Goal: Task Accomplishment & Management: Use online tool/utility

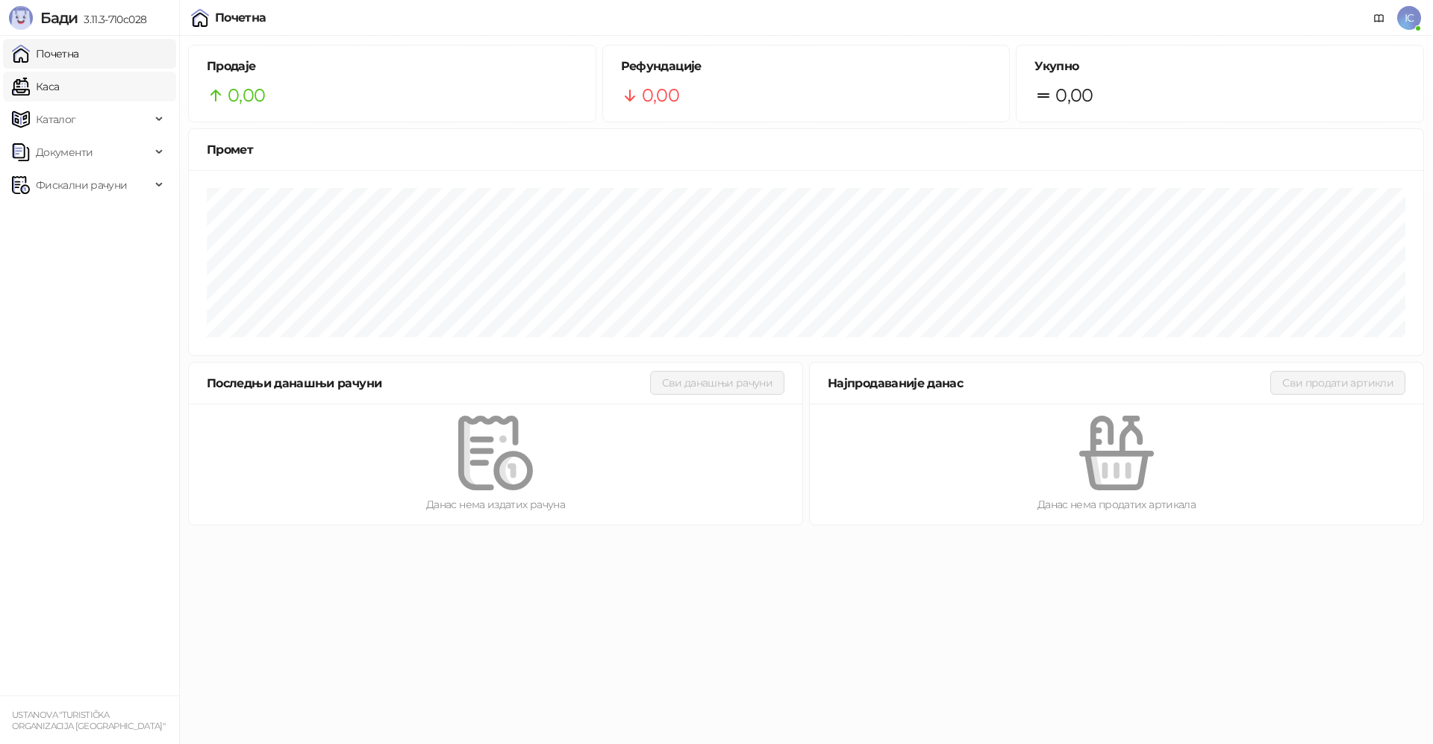
click at [59, 87] on link "Каса" at bounding box center [35, 87] width 47 height 30
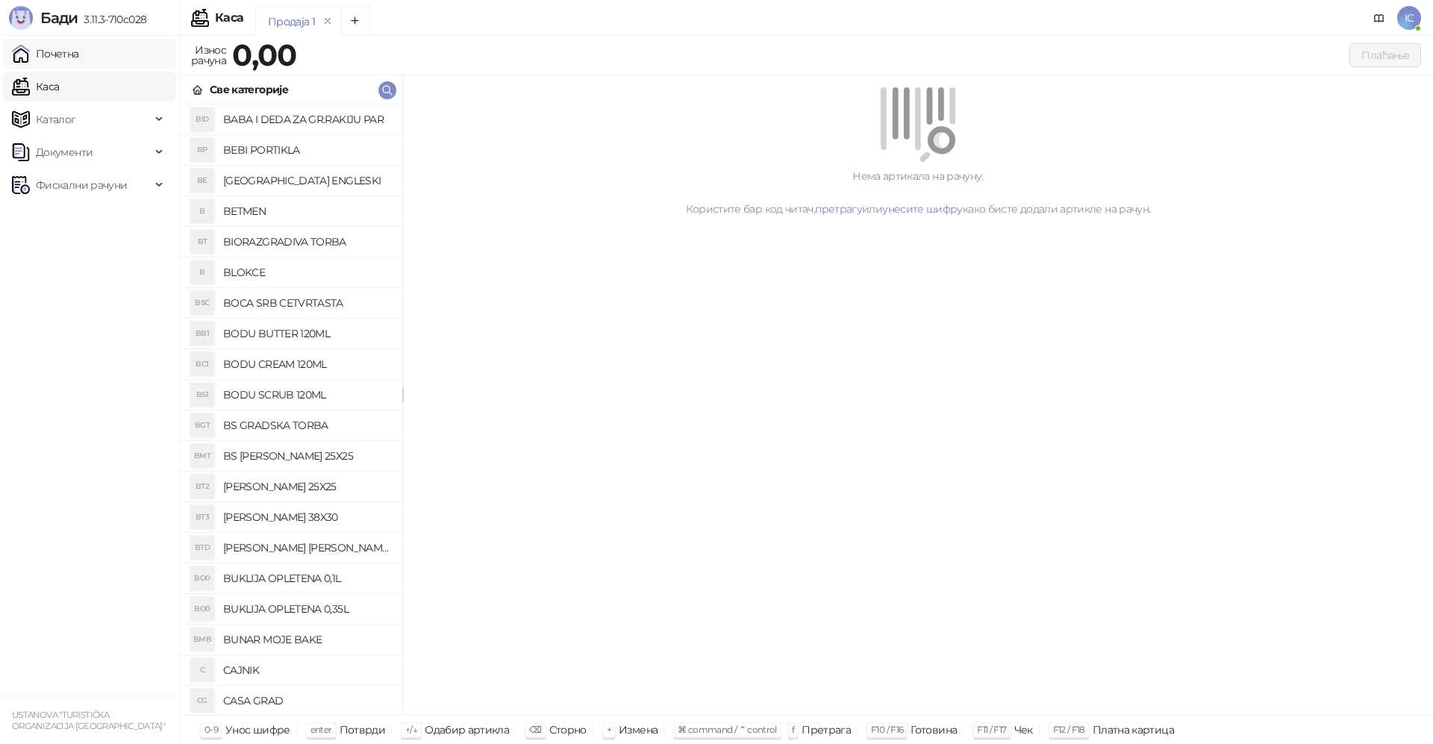
click at [79, 52] on link "Почетна" at bounding box center [45, 54] width 67 height 30
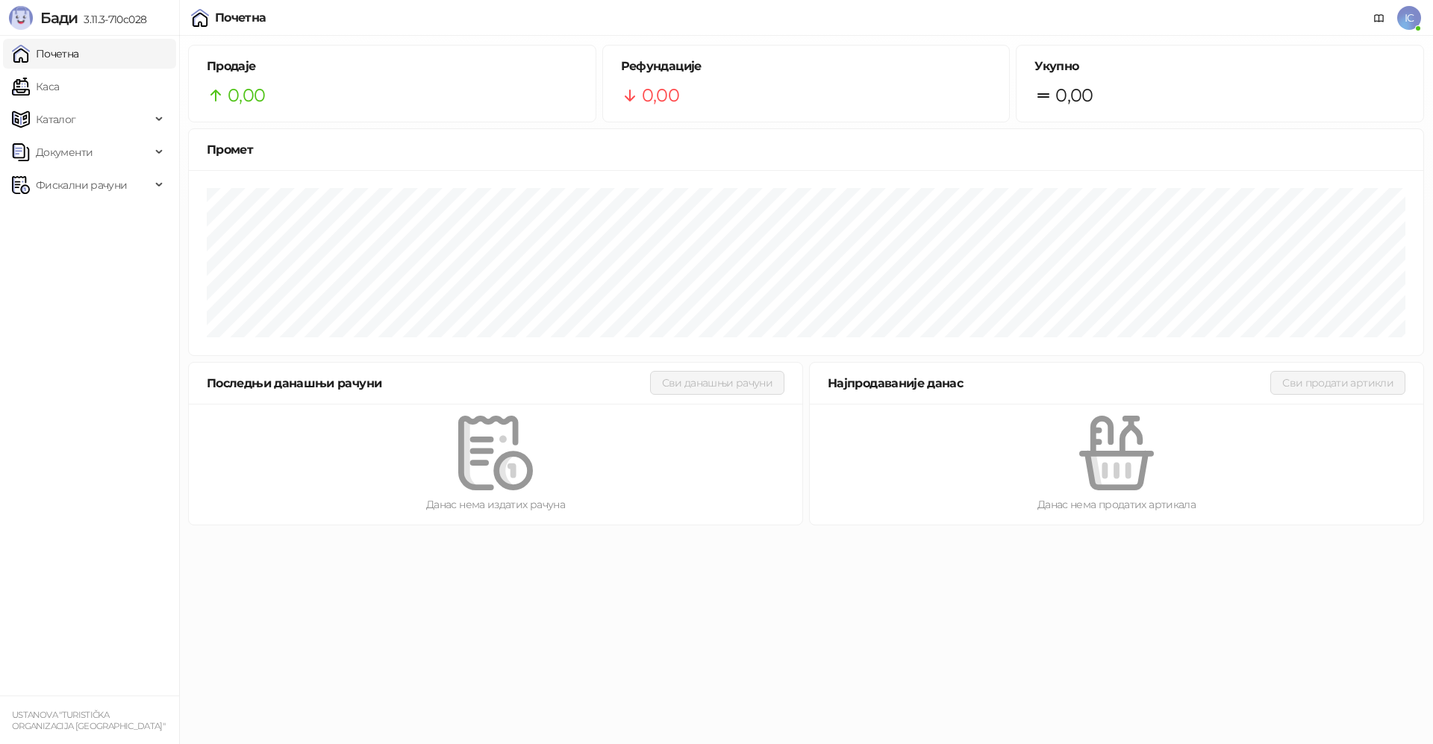
click at [84, 18] on span "3.11.3-710c028" at bounding box center [112, 19] width 69 height 13
click at [57, 94] on link "Каса" at bounding box center [35, 87] width 47 height 30
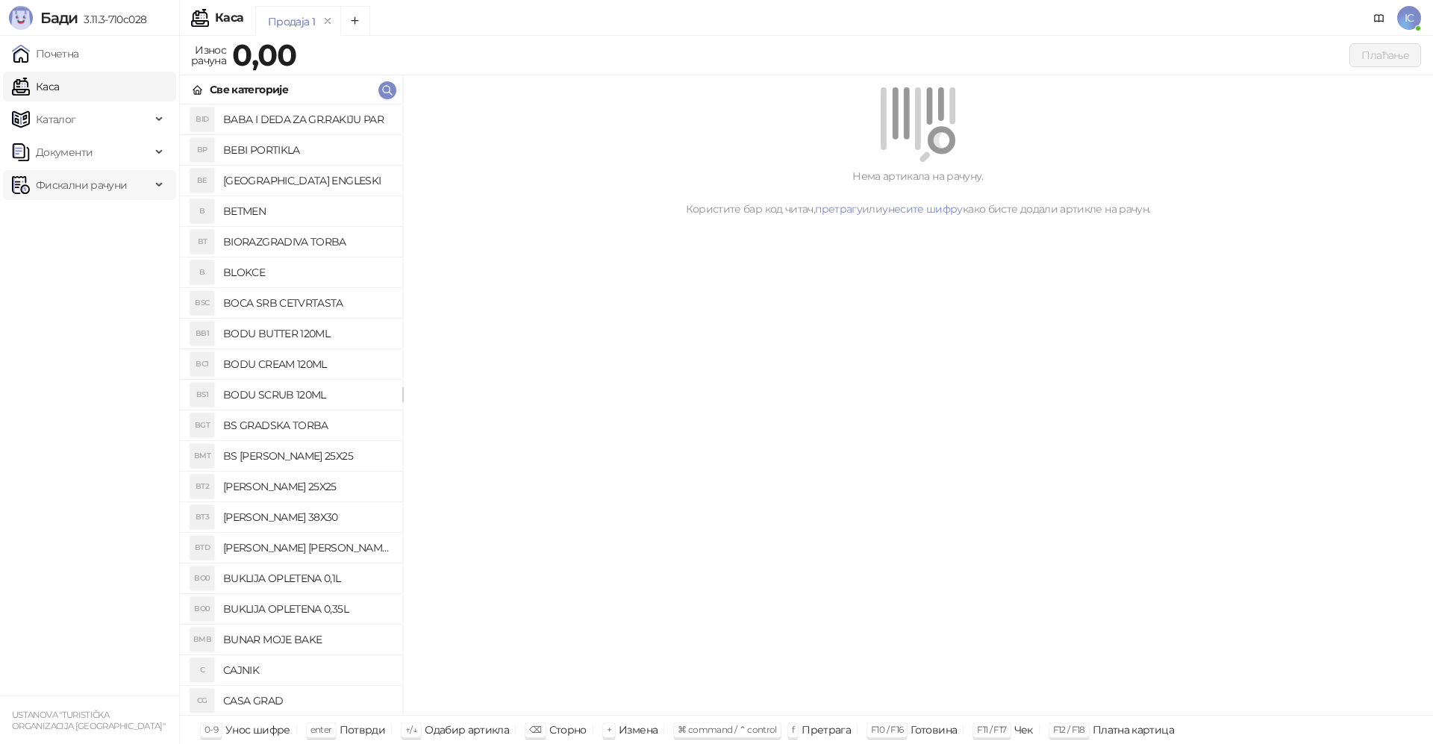
click at [63, 187] on span "Фискални рачуни" at bounding box center [81, 185] width 91 height 30
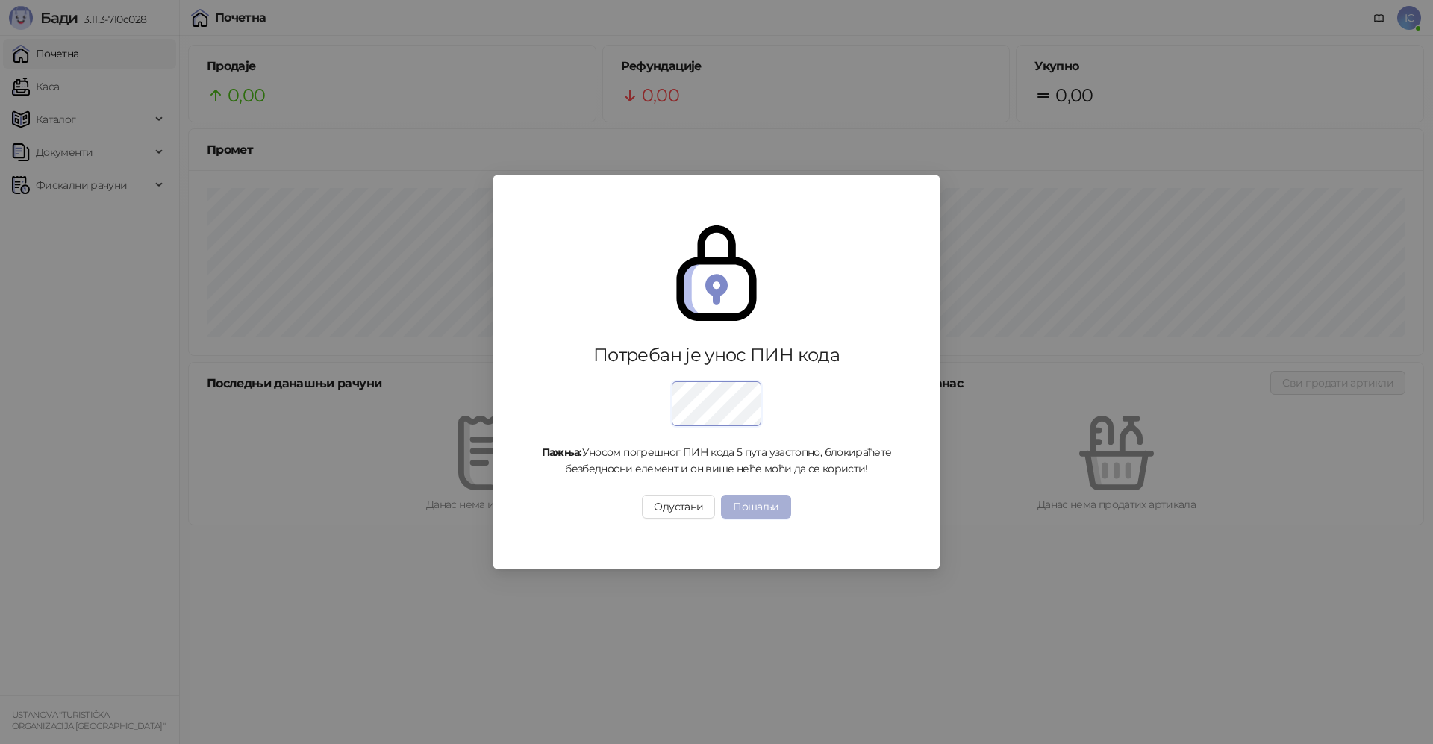
click at [771, 504] on button "Пошаљи" at bounding box center [755, 507] width 69 height 24
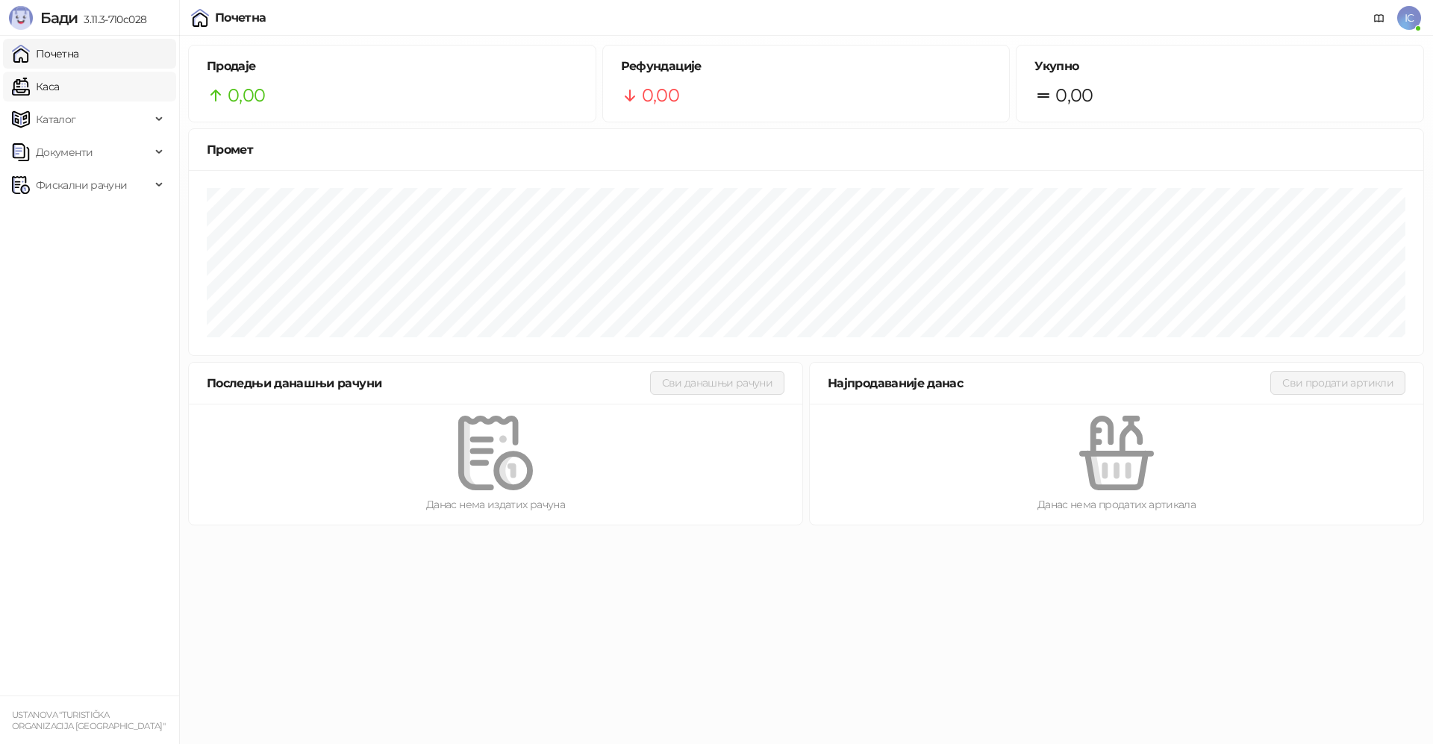
click at [59, 90] on link "Каса" at bounding box center [35, 87] width 47 height 30
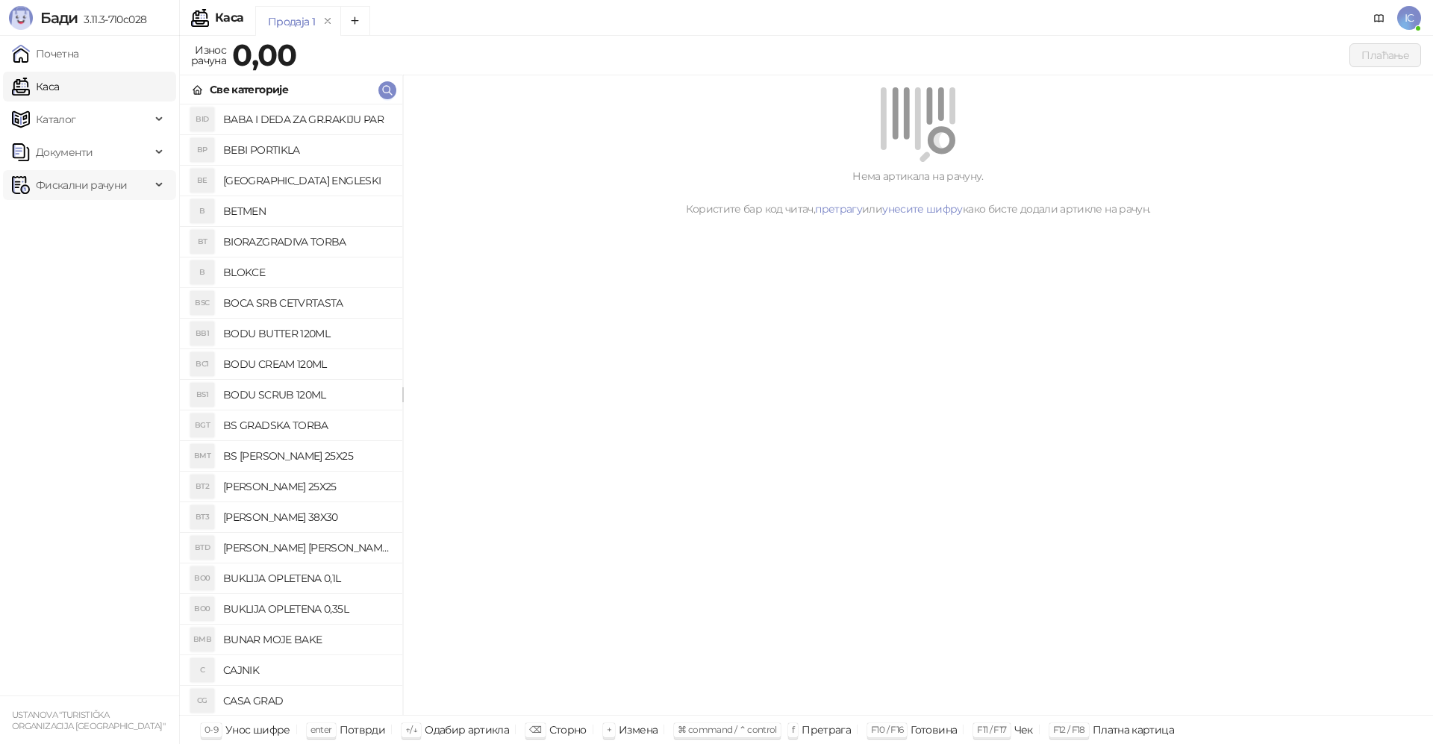
click at [81, 187] on span "Фискални рачуни" at bounding box center [81, 185] width 91 height 30
click at [74, 221] on link "Издати рачуни" at bounding box center [68, 218] width 100 height 30
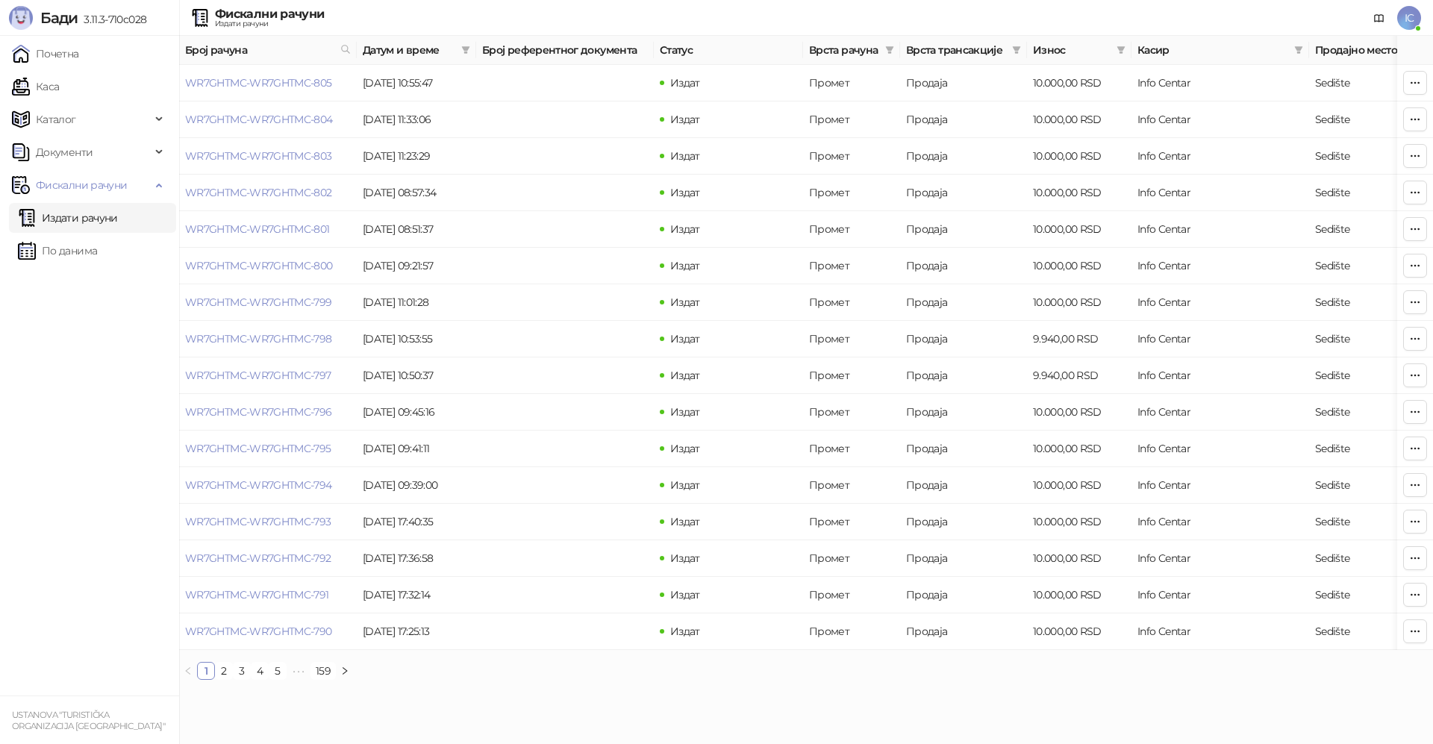
click at [88, 219] on link "Издати рачуни" at bounding box center [68, 218] width 100 height 30
click at [49, 256] on link "По данима" at bounding box center [57, 251] width 79 height 30
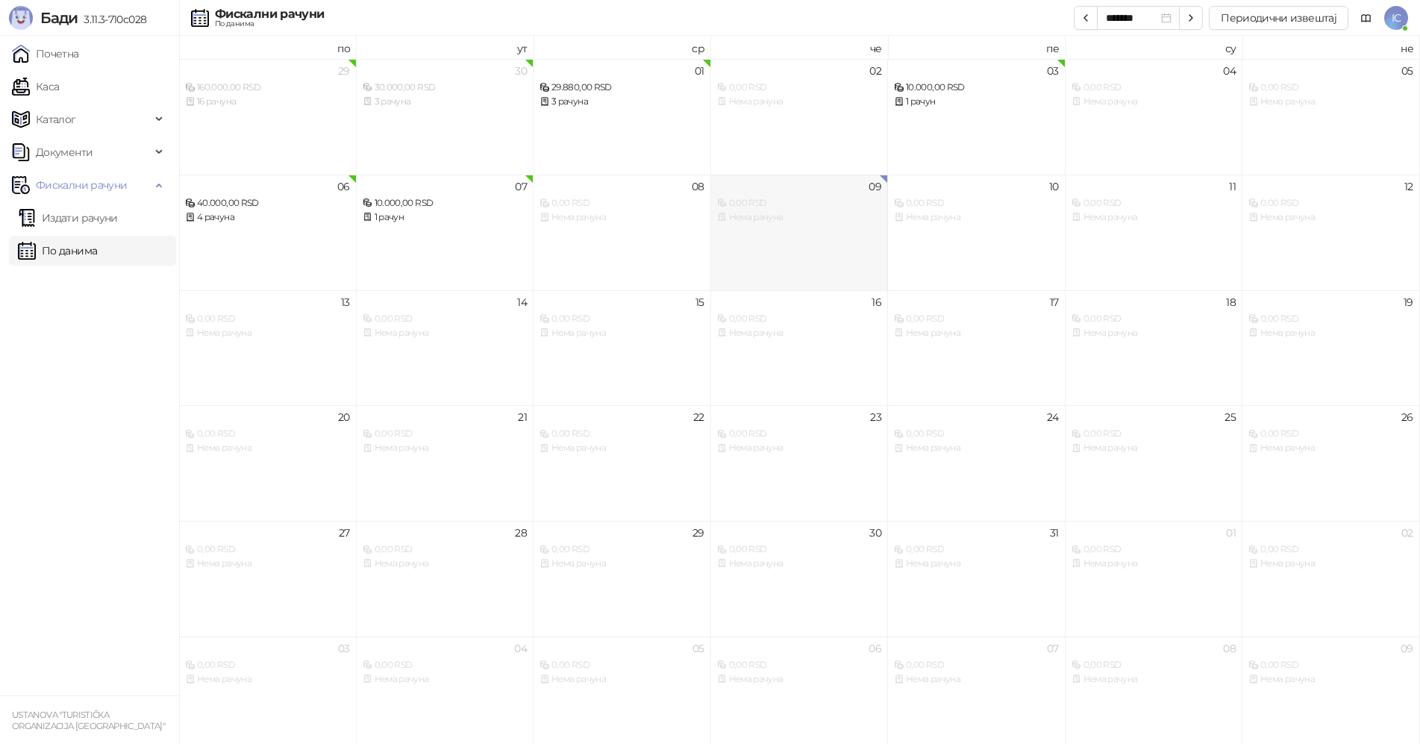
click at [805, 217] on div "Нема рачуна" at bounding box center [799, 217] width 165 height 14
click at [74, 220] on link "Издати рачуни" at bounding box center [68, 218] width 100 height 30
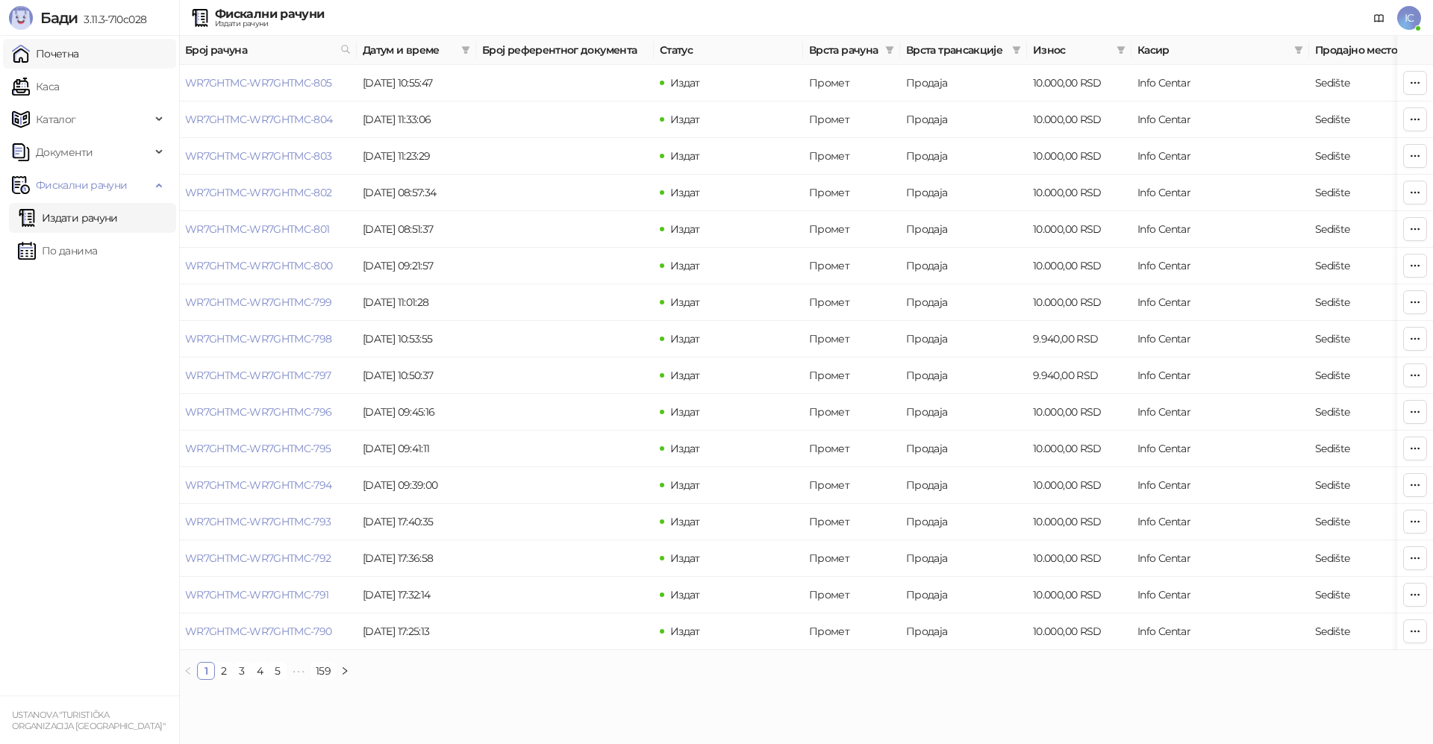
click at [57, 53] on link "Почетна" at bounding box center [45, 54] width 67 height 30
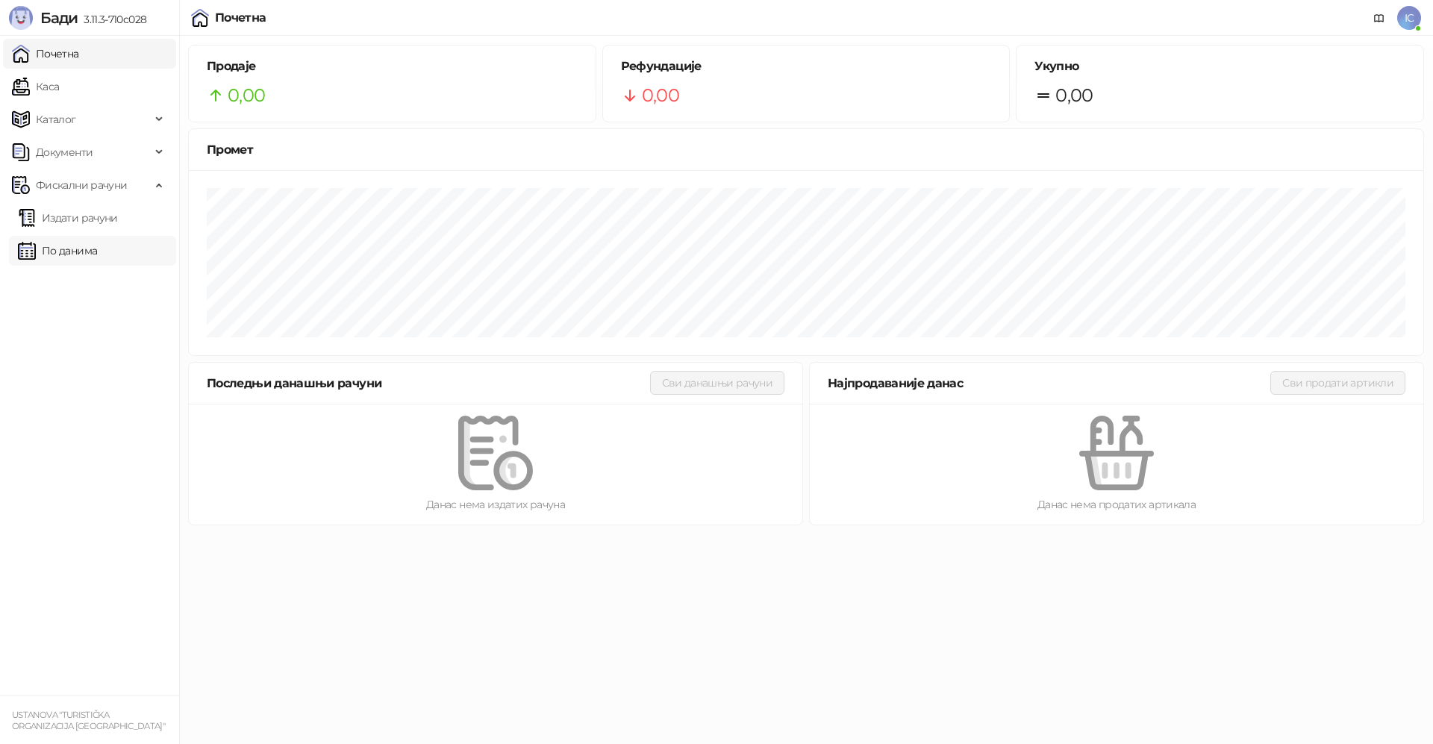
click at [70, 246] on link "По данима" at bounding box center [57, 251] width 79 height 30
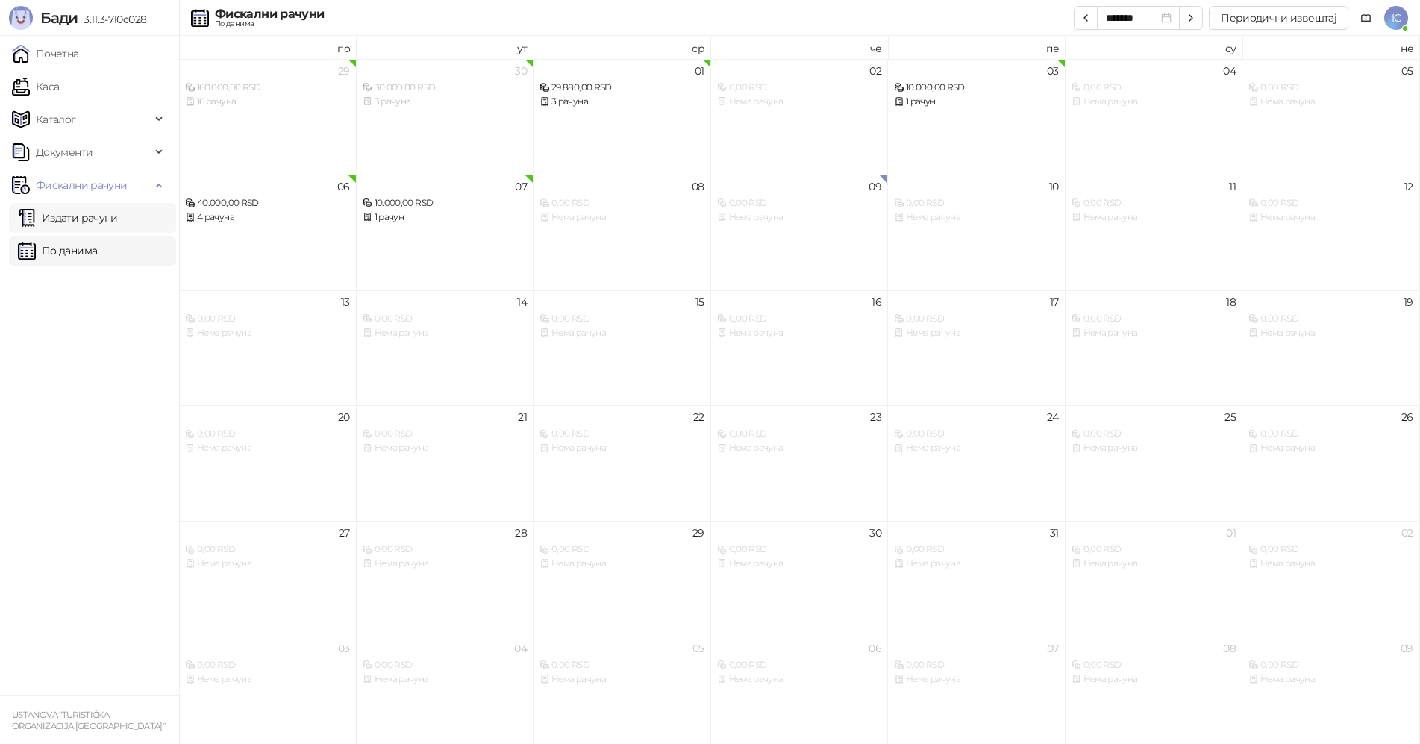
click at [76, 219] on link "Издати рачуни" at bounding box center [68, 218] width 100 height 30
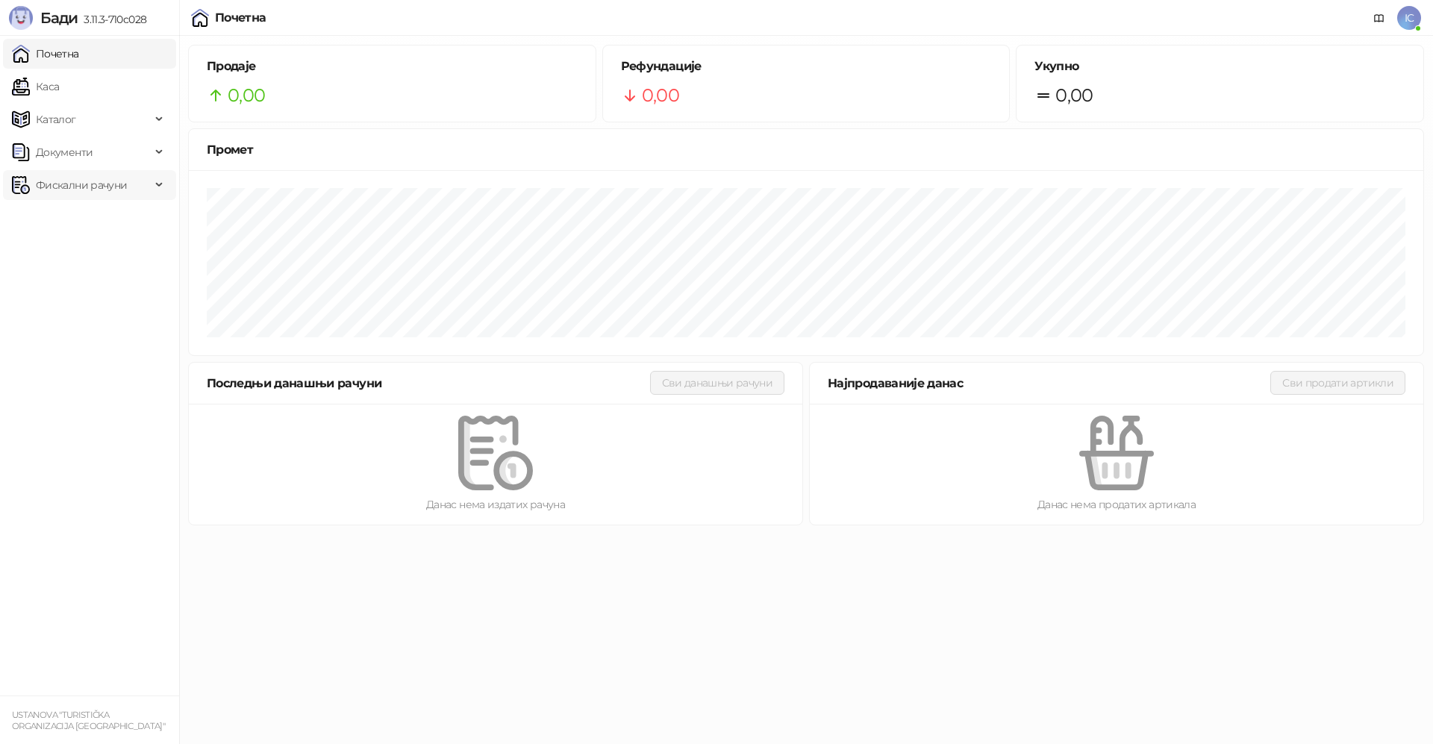
click at [83, 184] on span "Фискални рачуни" at bounding box center [81, 185] width 91 height 30
click at [87, 252] on link "По данима" at bounding box center [57, 251] width 79 height 30
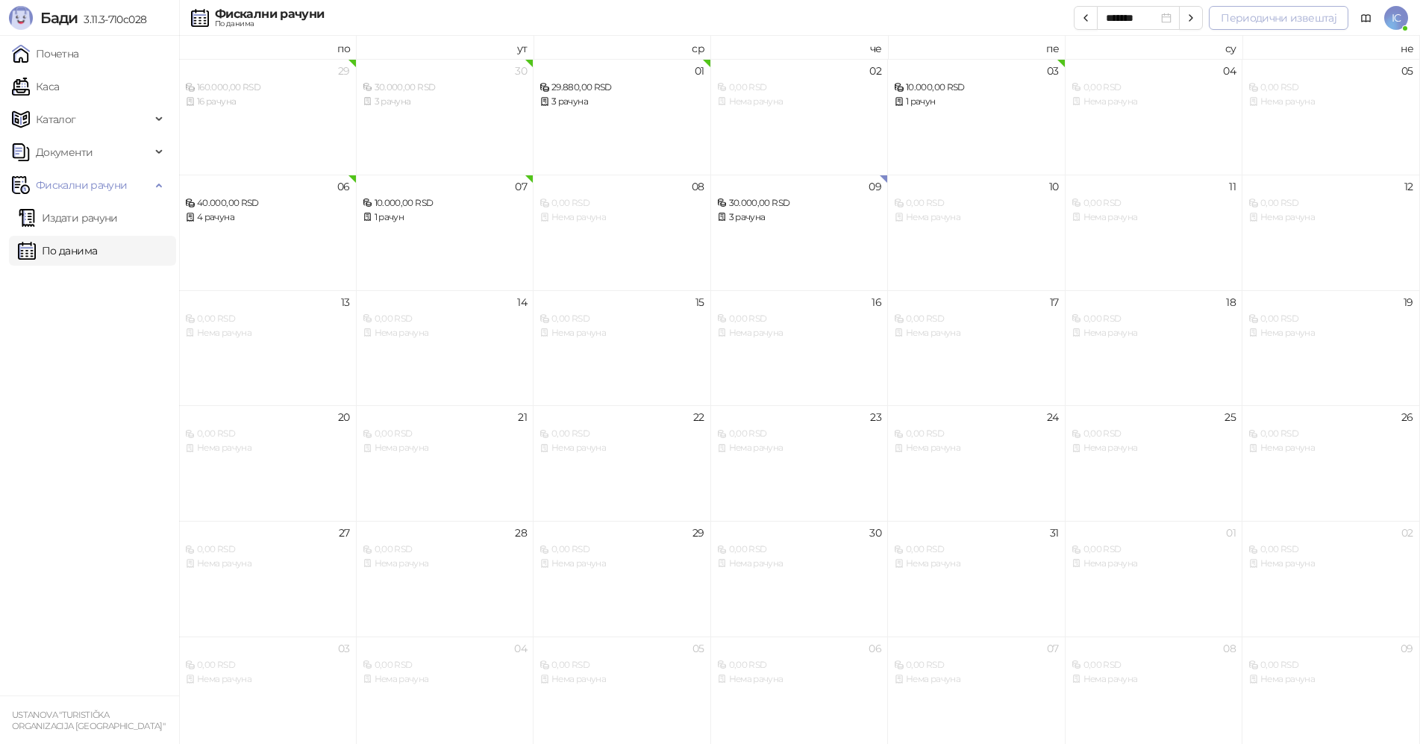
click at [1247, 19] on button "Периодични извештај" at bounding box center [1279, 18] width 140 height 24
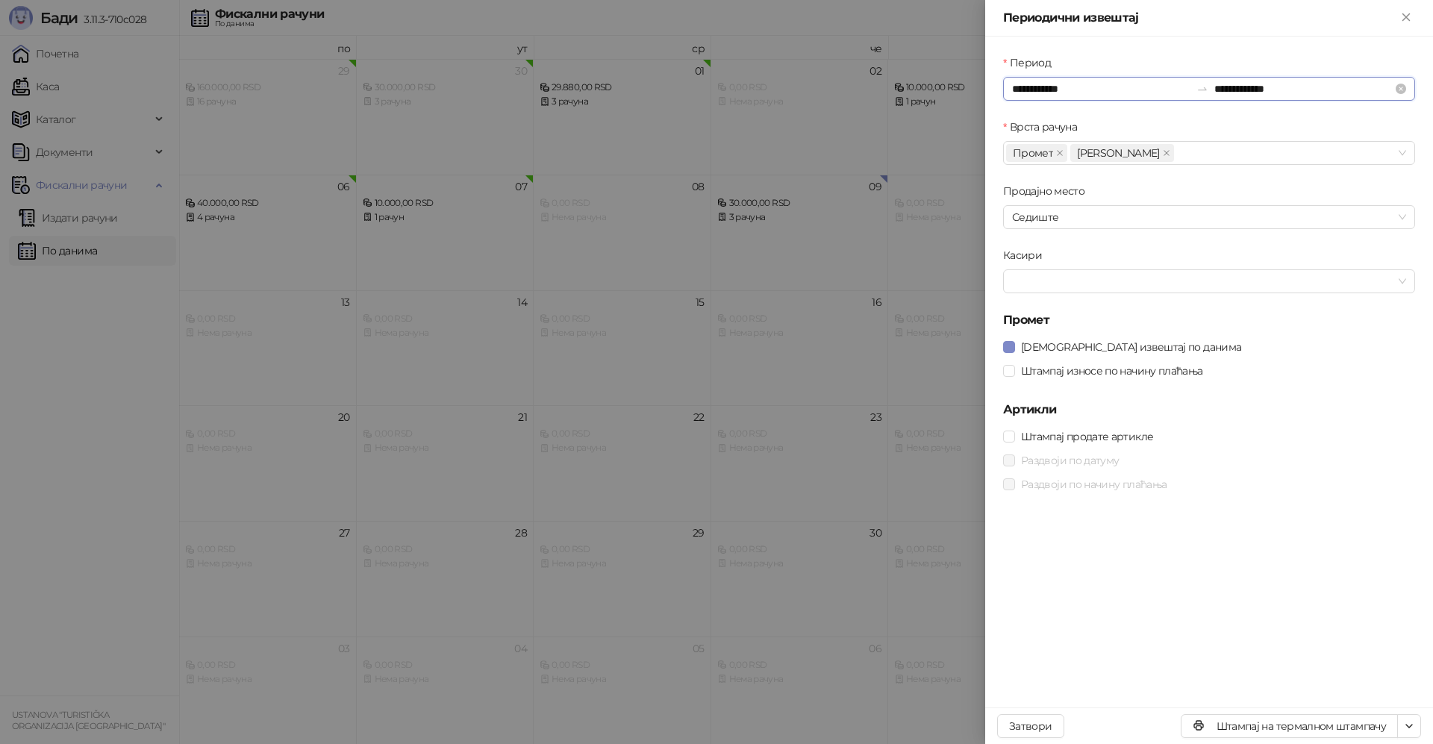
click at [1085, 90] on input "**********" at bounding box center [1101, 89] width 178 height 16
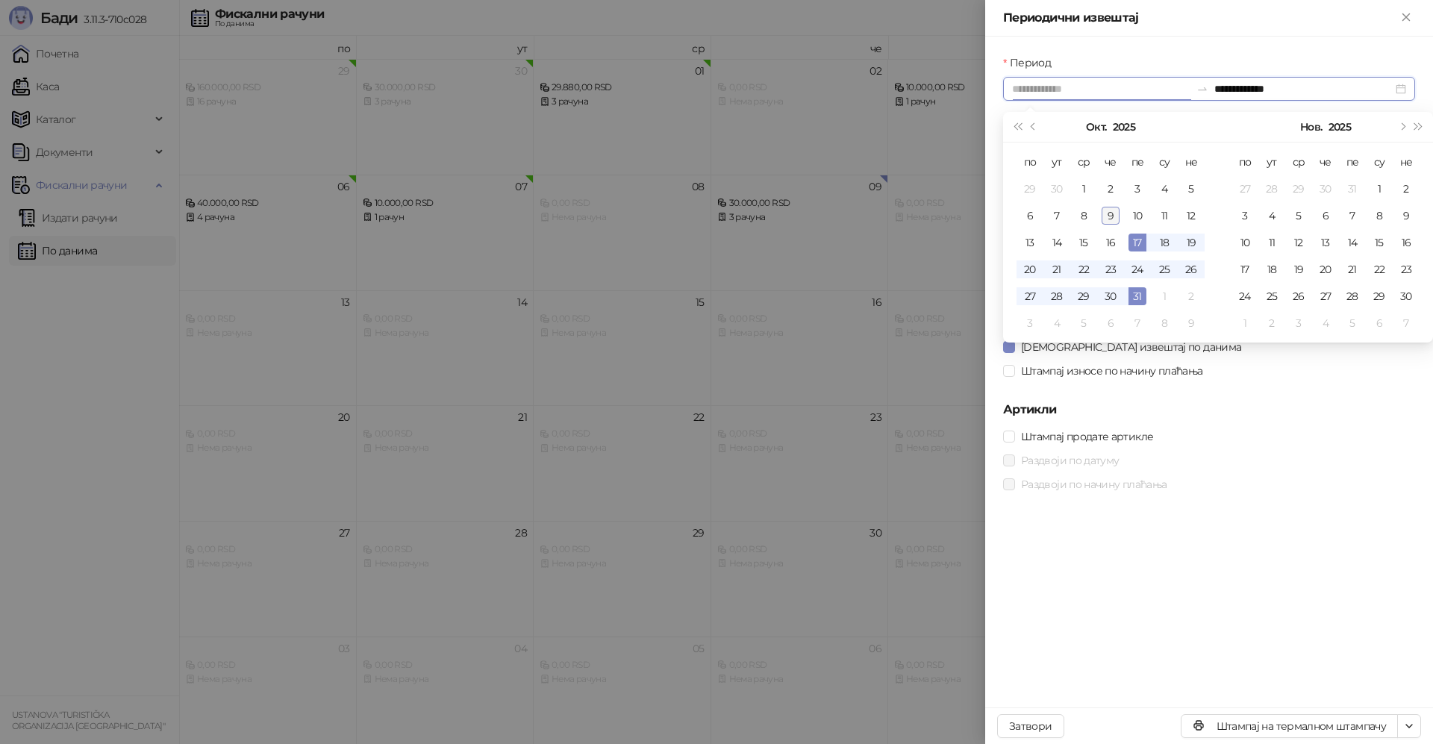
type input "**********"
drag, startPoint x: 1115, startPoint y: 216, endPoint x: 1133, endPoint y: 204, distance: 21.1
click at [1117, 216] on div "9" at bounding box center [1111, 216] width 18 height 18
type input "**********"
click at [1110, 215] on div "9" at bounding box center [1111, 216] width 18 height 18
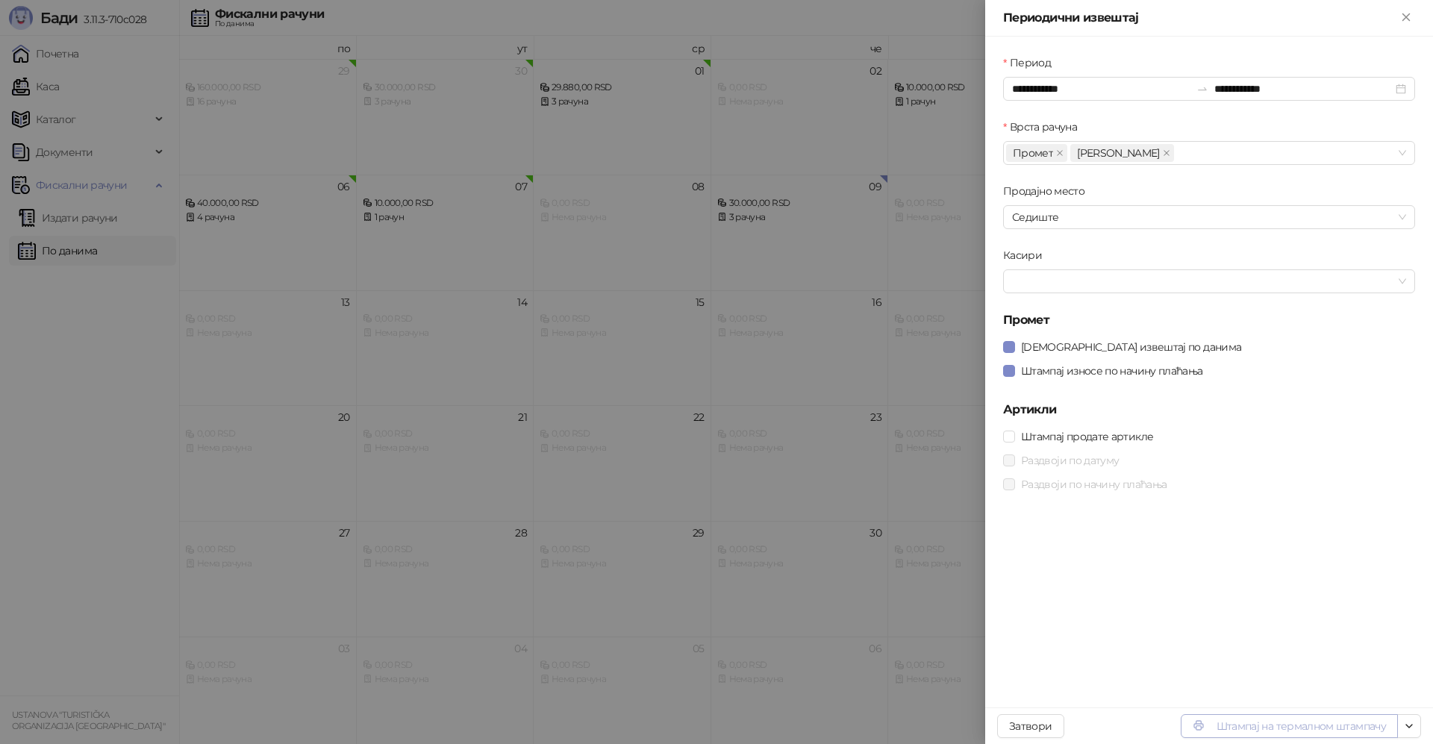
click at [1253, 729] on button "Штампај на термалном штампачу" at bounding box center [1289, 726] width 217 height 24
